Goal: Use online tool/utility

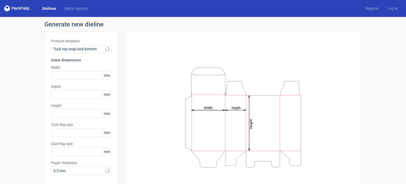
type input "15"
type input "10"
click at [80, 75] on input "text" at bounding box center [81, 75] width 61 height 8
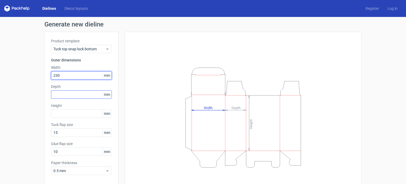
type input "230"
click at [62, 91] on input "text" at bounding box center [81, 94] width 61 height 8
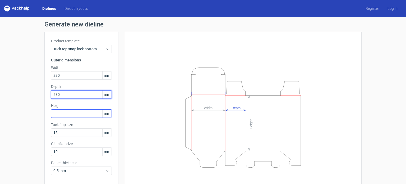
type input "230"
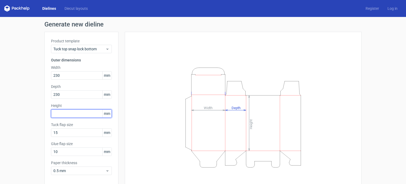
click at [61, 115] on input "text" at bounding box center [81, 113] width 61 height 8
type input "60"
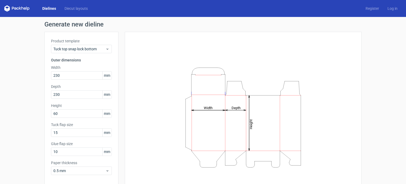
click at [127, 100] on div "Height Depth Width" at bounding box center [243, 117] width 237 height 171
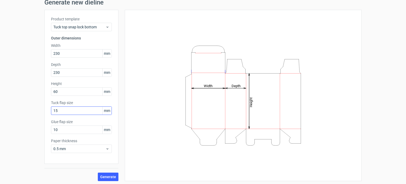
scroll to position [23, 0]
click at [105, 172] on button "Generate" at bounding box center [108, 175] width 21 height 8
